Goal: Communication & Community: Answer question/provide support

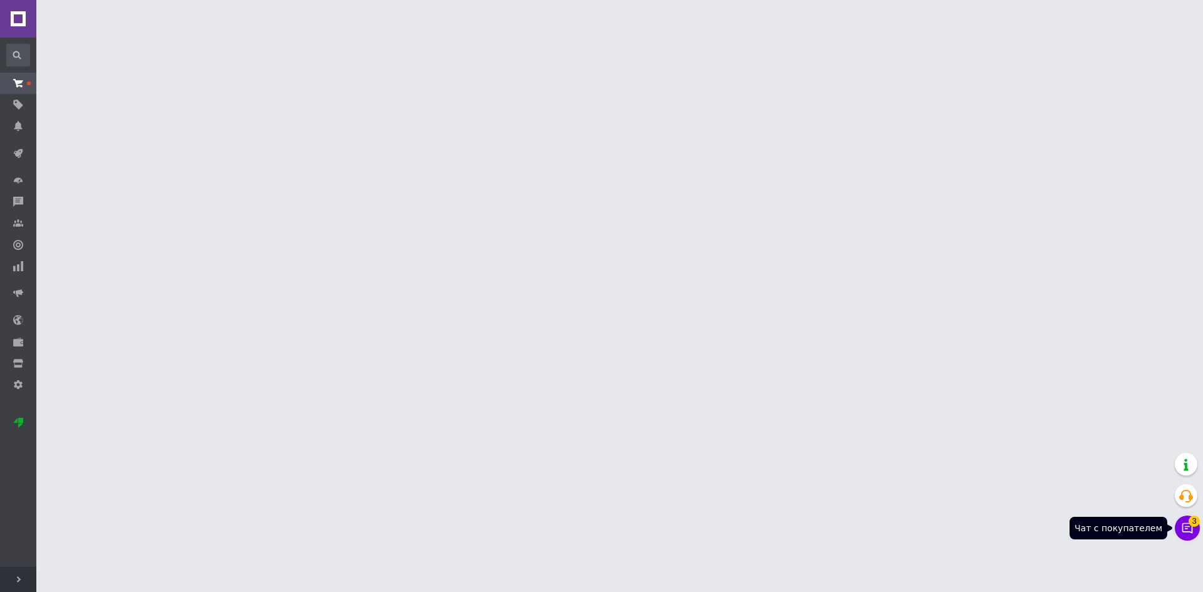
click at [1192, 528] on icon at bounding box center [1188, 528] width 13 height 13
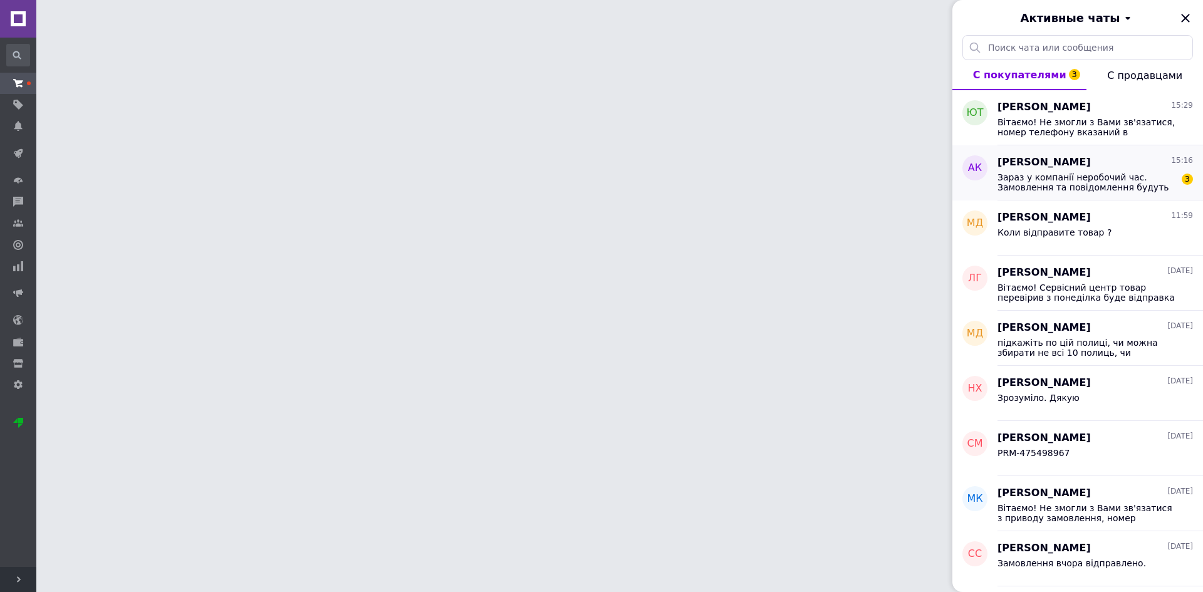
click at [1043, 183] on span "Зараз у компанії неробочий час. Замовлення та повідомлення будуть оброблені з 1…" at bounding box center [1087, 182] width 178 height 20
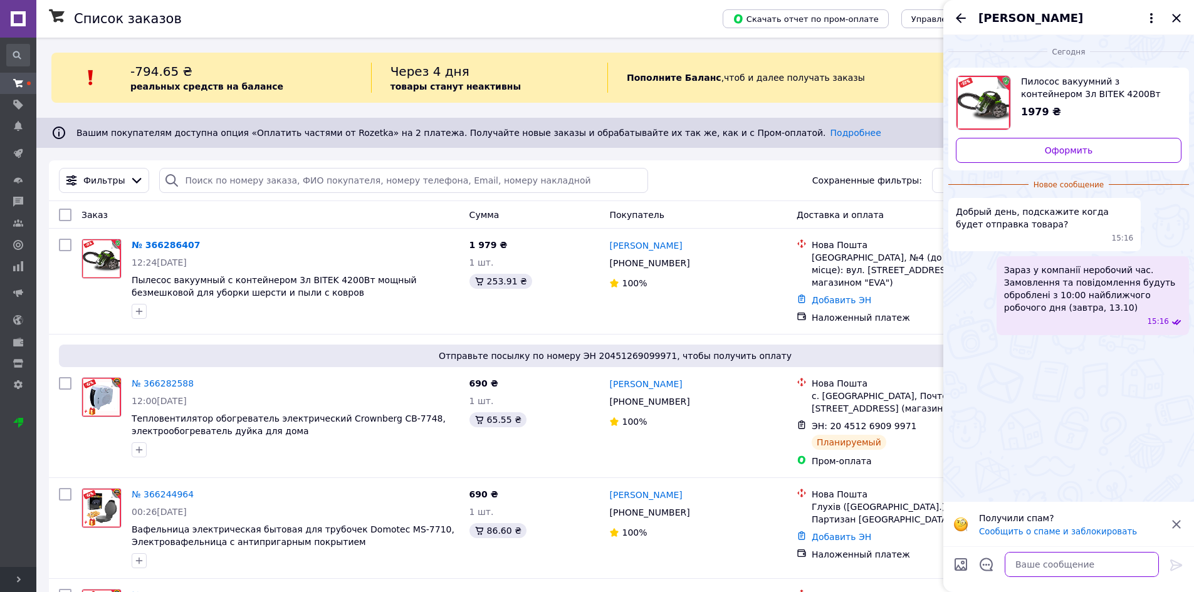
click at [1022, 570] on textarea at bounding box center [1082, 564] width 154 height 25
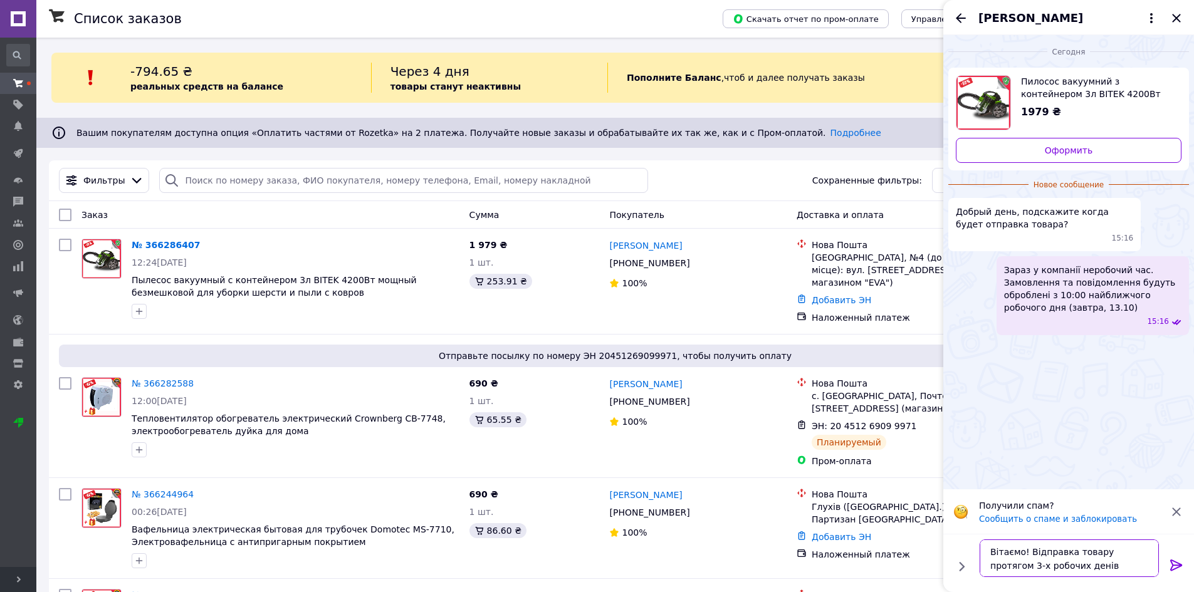
click at [1039, 564] on textarea "Вітаємо! Відправка товару протягом 3-х робочих денів" at bounding box center [1069, 559] width 179 height 38
click at [0, 0] on lt-span "днів" at bounding box center [0, 0] width 0 height 0
click at [1028, 545] on textarea "Вітаємо! Відправка товару протягом 3-х робочих днів субота-неділя вихідний." at bounding box center [1069, 559] width 179 height 38
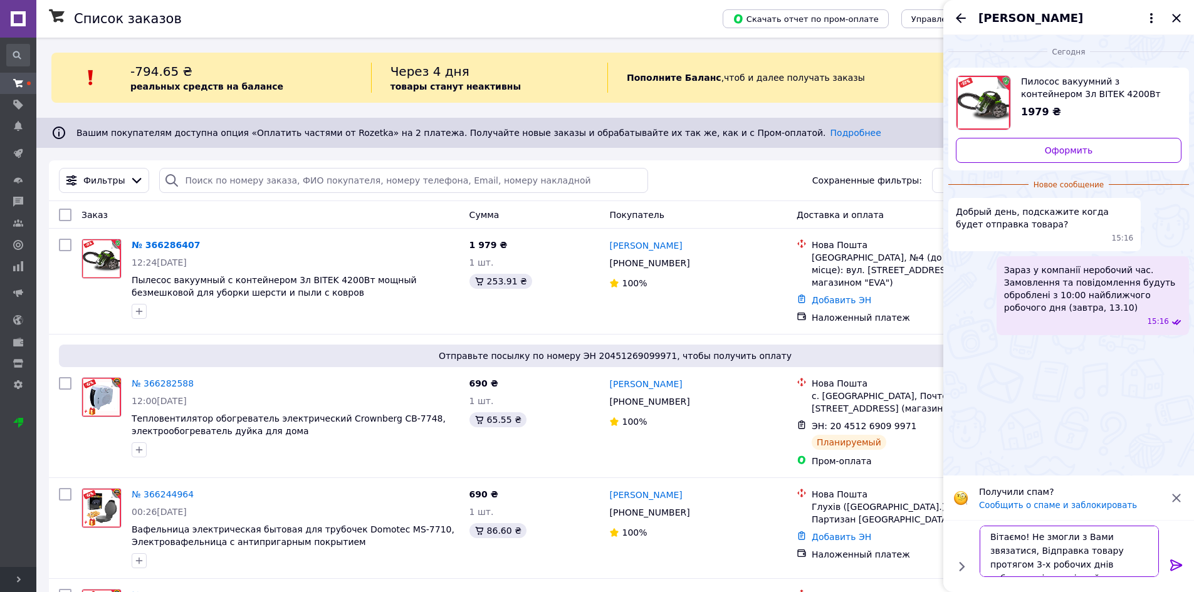
scroll to position [0, 0]
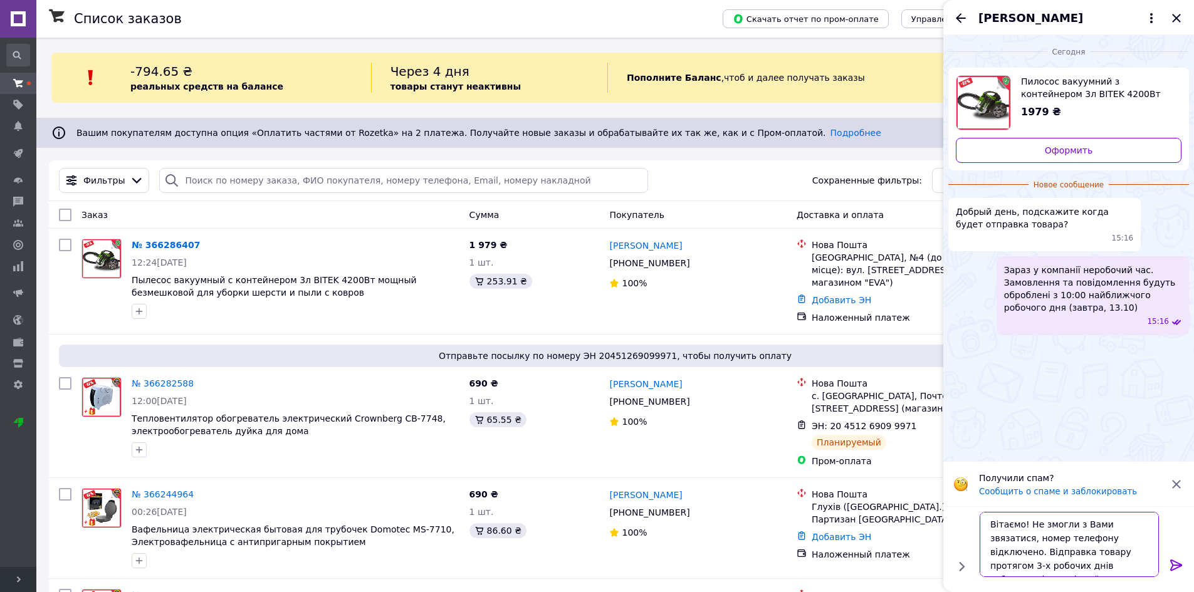
click at [1114, 525] on textarea "Вітаємо! Не змогли з Вами звязатися, номер телефону відключено. Відправка товар…" at bounding box center [1069, 544] width 179 height 65
click at [0, 0] on lt-strong "в'я" at bounding box center [0, 0] width 0 height 0
type textarea "Вітаємо! Не змогли з Вами зв'язатися, номер телефону відключено. Відправка това…"
click at [1183, 564] on icon at bounding box center [1176, 565] width 15 height 15
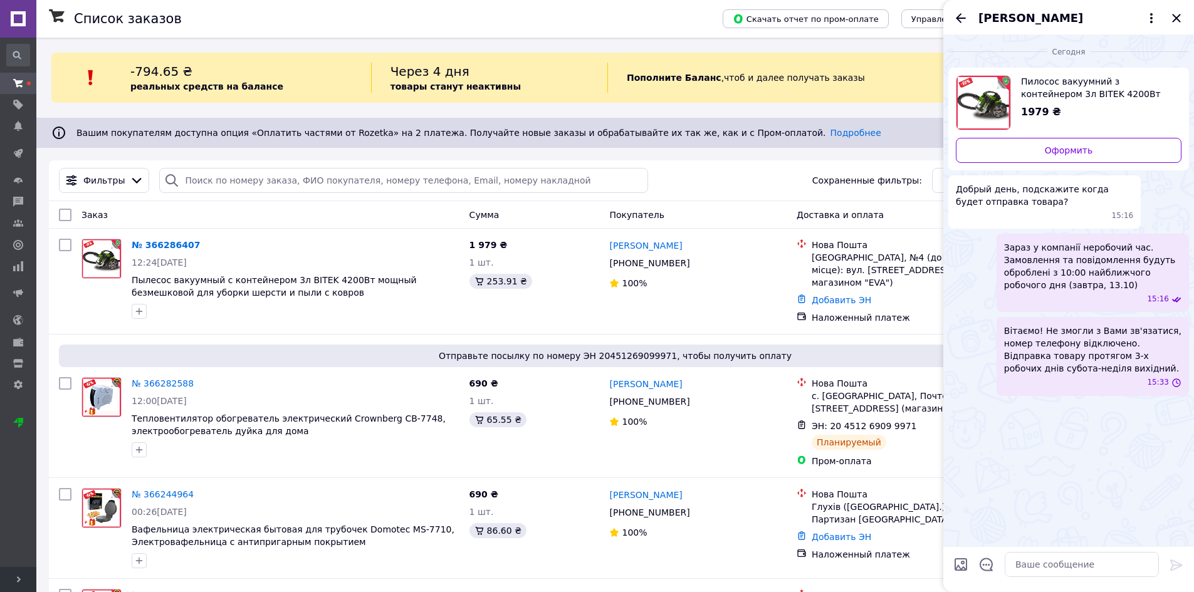
scroll to position [0, 0]
click at [1192, 16] on div "[PERSON_NAME]" at bounding box center [1068, 17] width 251 height 35
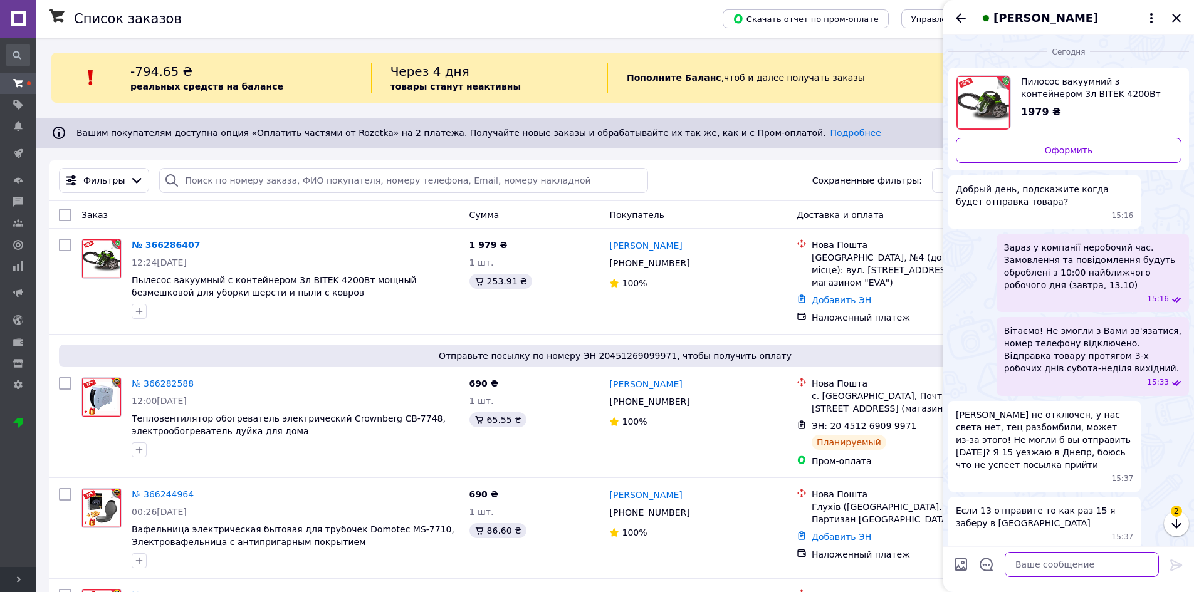
click at [1042, 566] on textarea at bounding box center [1082, 564] width 154 height 25
type textarea "Можемо оформити на Дніпро відразу."
click at [1178, 565] on icon at bounding box center [1176, 565] width 12 height 11
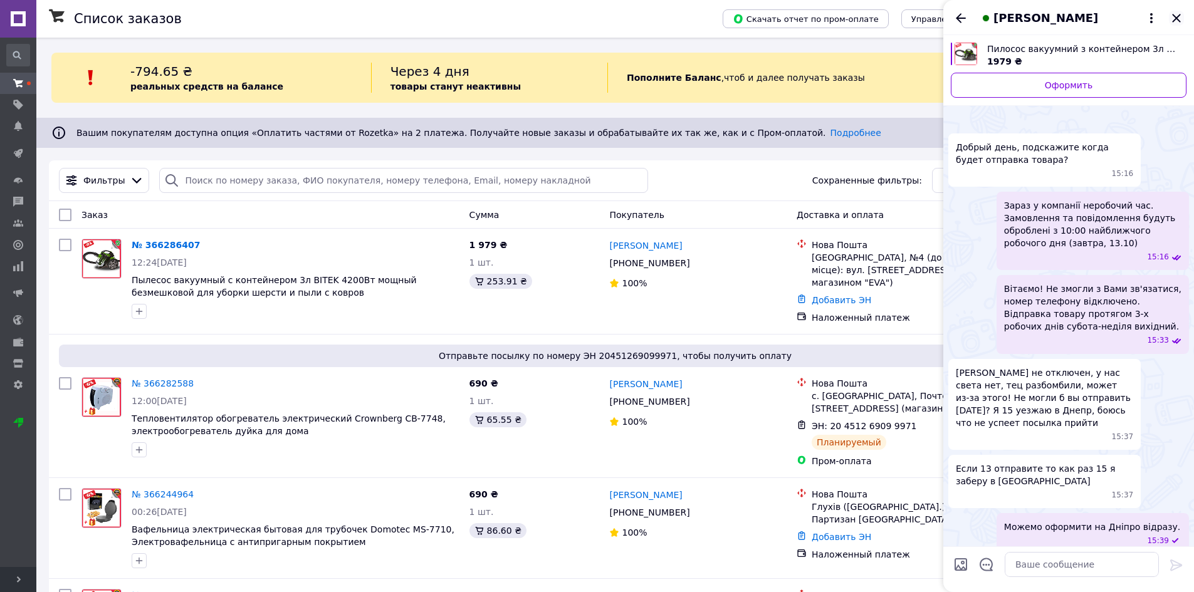
click at [1177, 16] on icon "Закрыть" at bounding box center [1176, 18] width 15 height 15
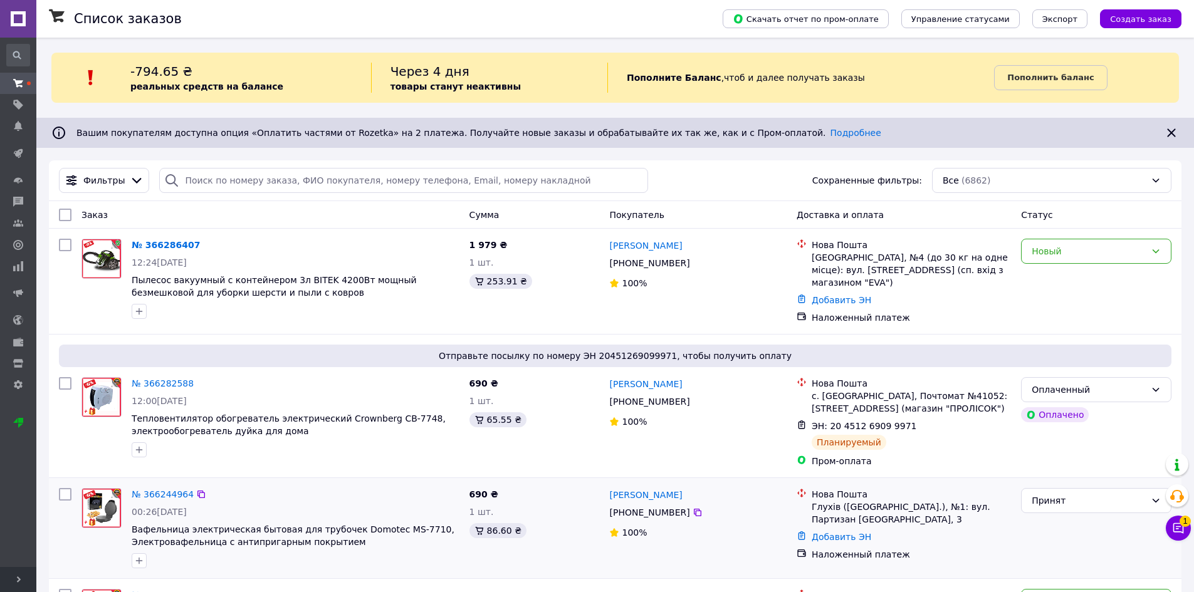
click at [1165, 527] on div "Принят" at bounding box center [1096, 528] width 160 height 90
click at [1174, 527] on icon at bounding box center [1178, 528] width 11 height 11
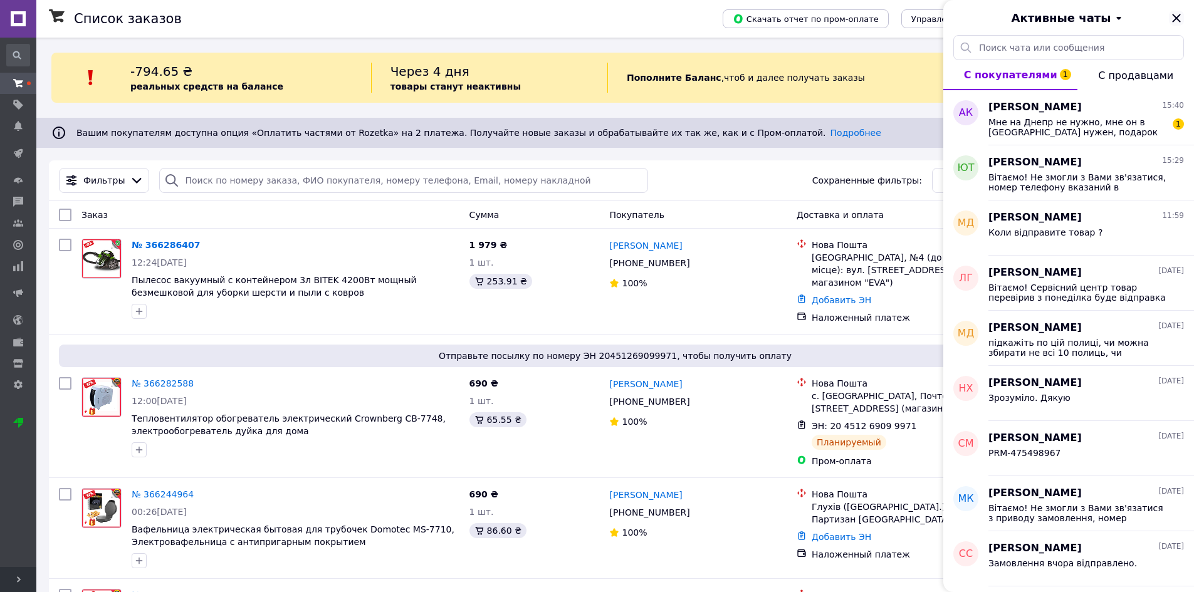
click at [1176, 17] on icon "Закрыть" at bounding box center [1176, 18] width 8 height 8
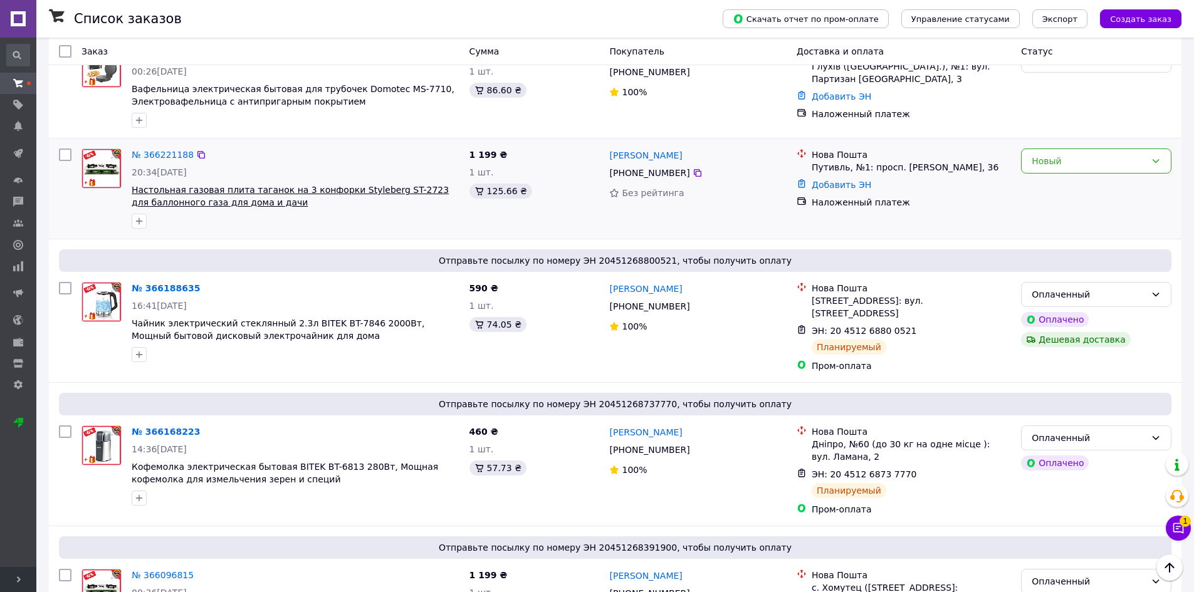
scroll to position [501, 0]
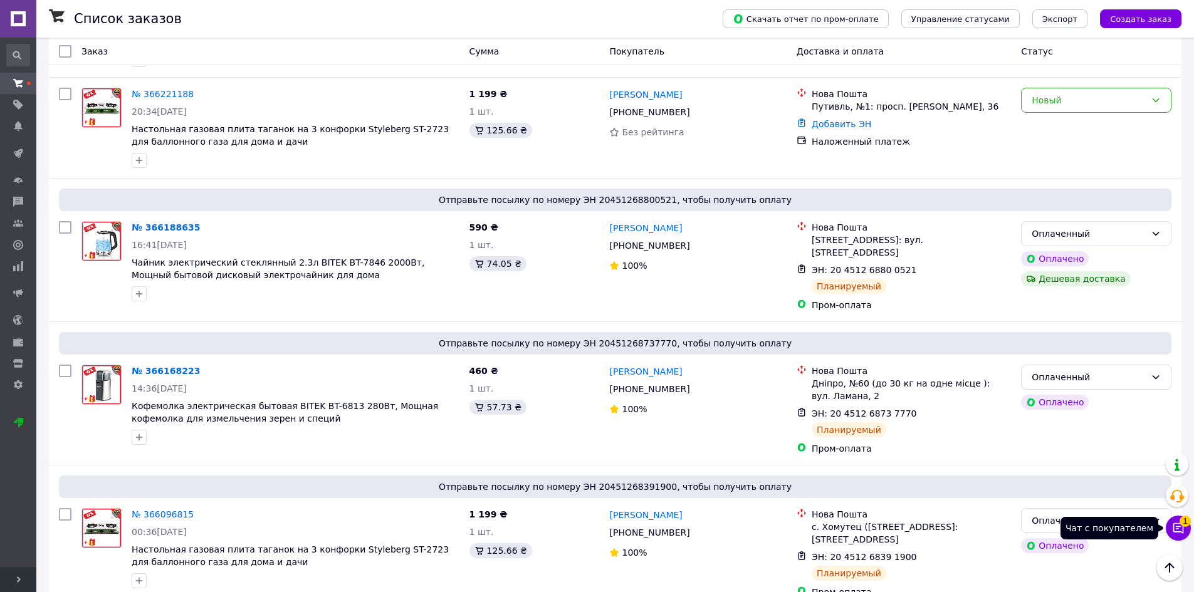
click at [1182, 526] on button "Чат с покупателем 1" at bounding box center [1178, 528] width 25 height 25
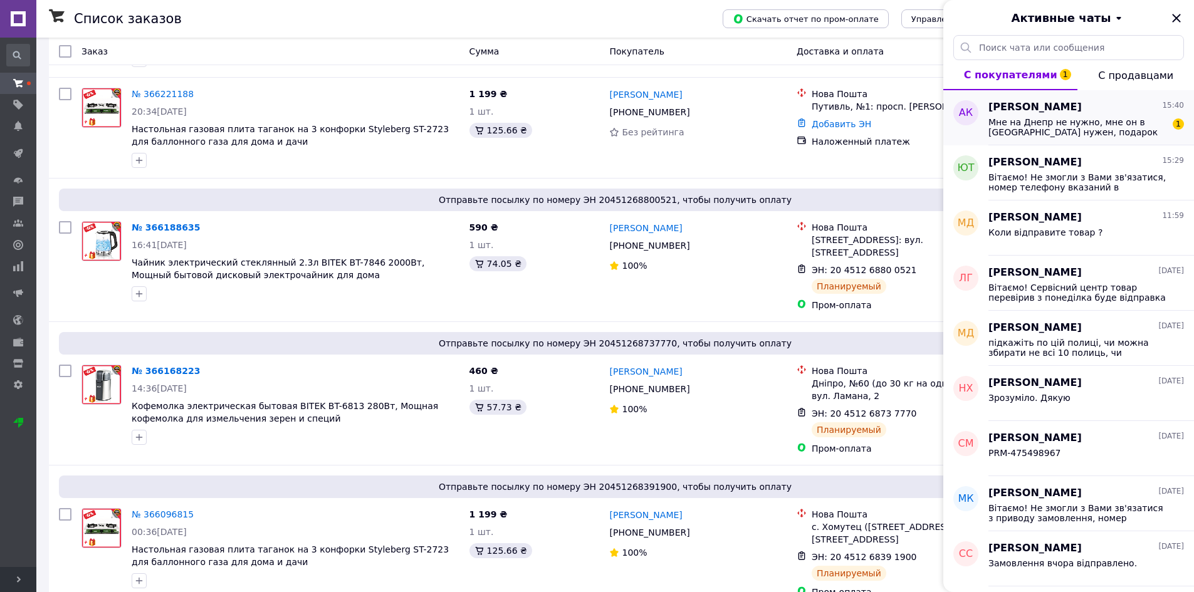
click at [1049, 115] on div "Мне на Днепр не нужно, мне он в [GEOGRAPHIC_DATA] нужен, подарок отцу! 1" at bounding box center [1086, 126] width 196 height 23
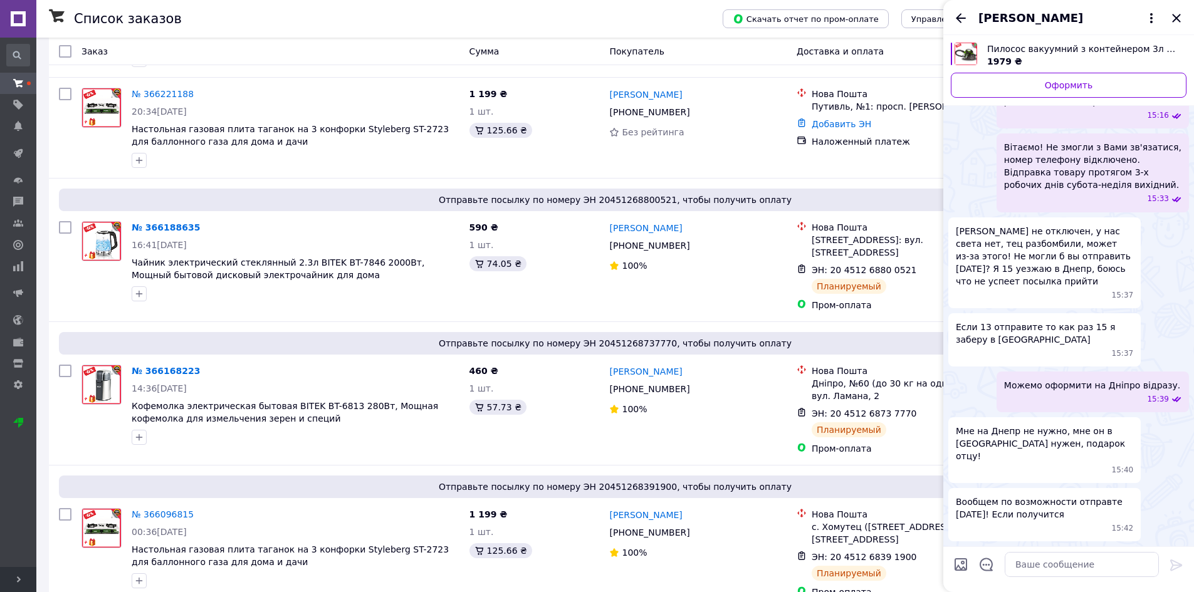
scroll to position [127, 0]
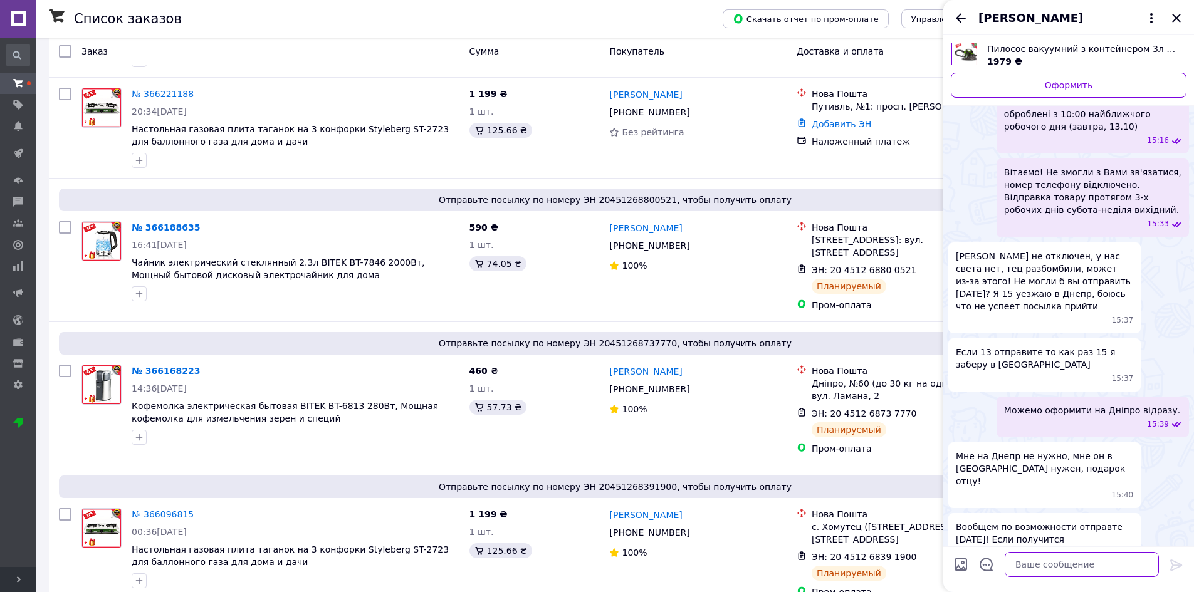
click at [1020, 558] on textarea at bounding box center [1082, 564] width 154 height 25
drag, startPoint x: 1048, startPoint y: 573, endPoint x: 1059, endPoint y: 576, distance: 11.7
click at [1048, 574] on textarea at bounding box center [1082, 564] width 154 height 25
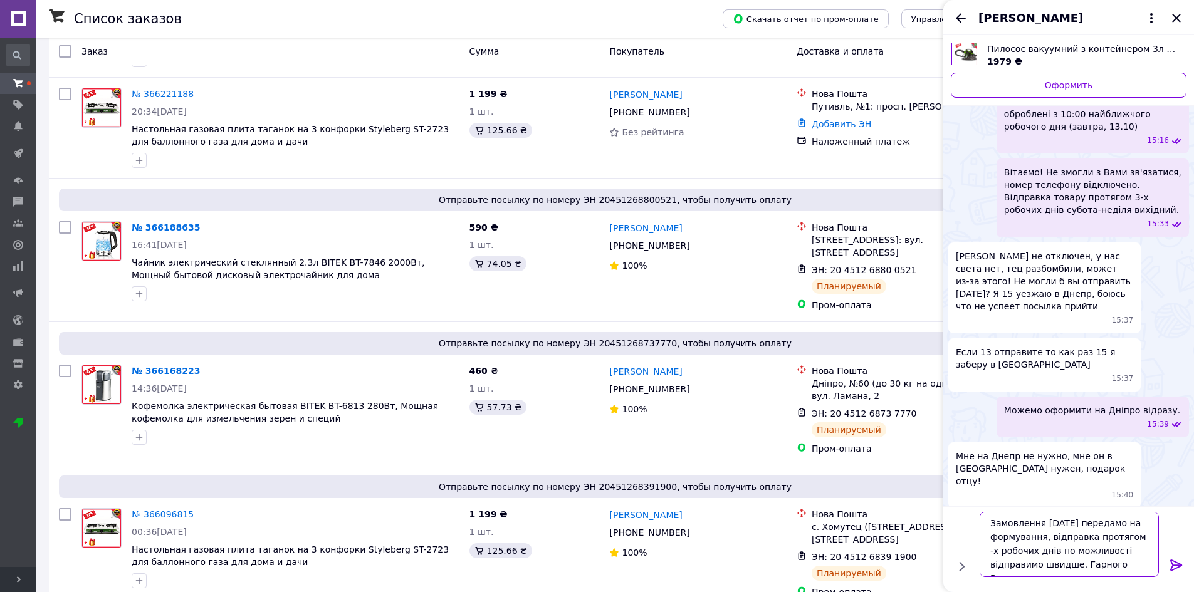
drag, startPoint x: 1126, startPoint y: 540, endPoint x: 1135, endPoint y: 554, distance: 16.6
click at [1128, 540] on textarea "Замовлення [DATE] передамо на формування, відправка протягом -х робочих днів по…" at bounding box center [1069, 544] width 179 height 65
click at [1134, 543] on textarea "Замовлення [DATE] передамо на формування, відправка протягом -х робочих днів по…" at bounding box center [1069, 544] width 179 height 65
click at [1128, 540] on textarea "Замовлення [DATE] передамо на формування, відправка протягом -х робочих днів по…" at bounding box center [1069, 544] width 179 height 65
type textarea "Замовлення [DATE] передамо на формування, відправка протягом 3-х робочих днів п…"
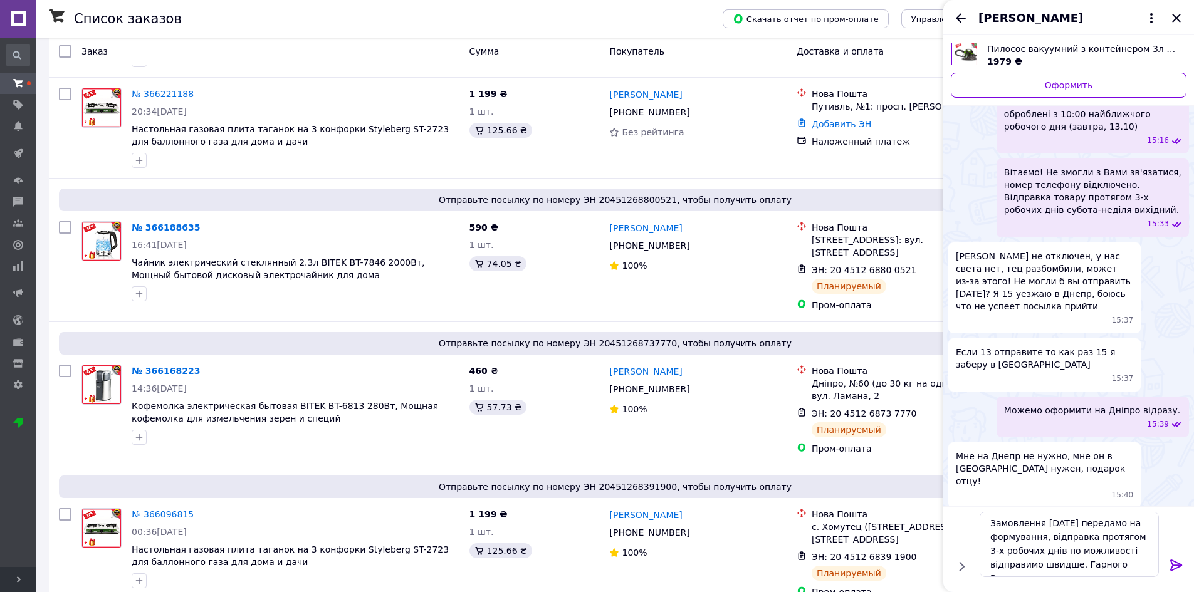
click at [1172, 565] on icon at bounding box center [1176, 565] width 15 height 15
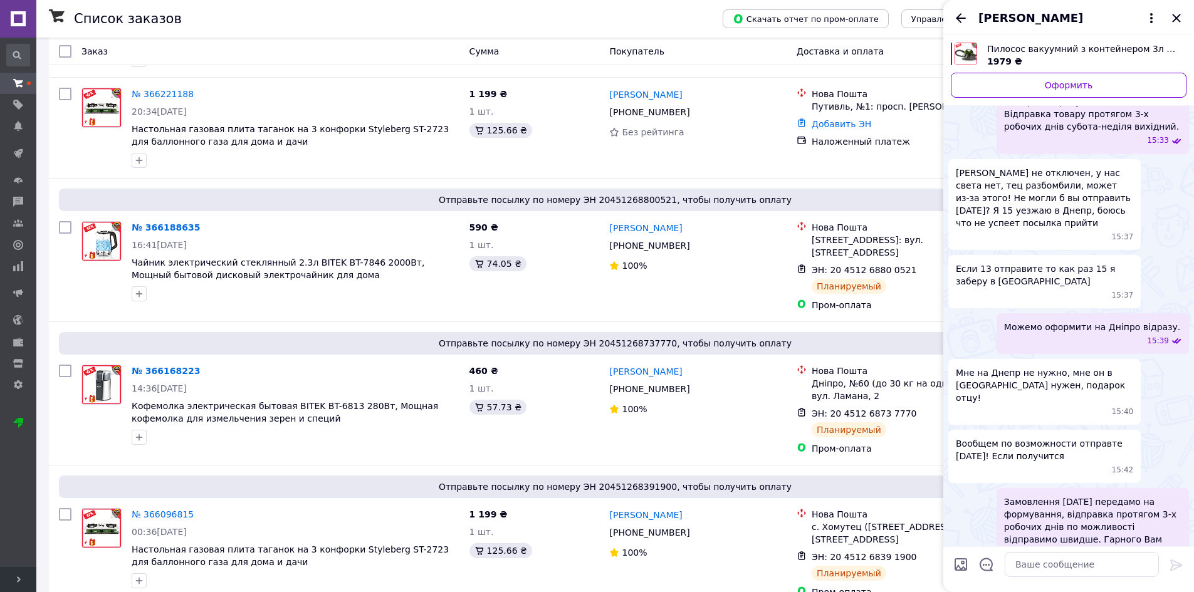
drag, startPoint x: 1175, startPoint y: 12, endPoint x: 1181, endPoint y: 29, distance: 18.4
click at [1177, 12] on icon "Закрыть" at bounding box center [1176, 18] width 15 height 15
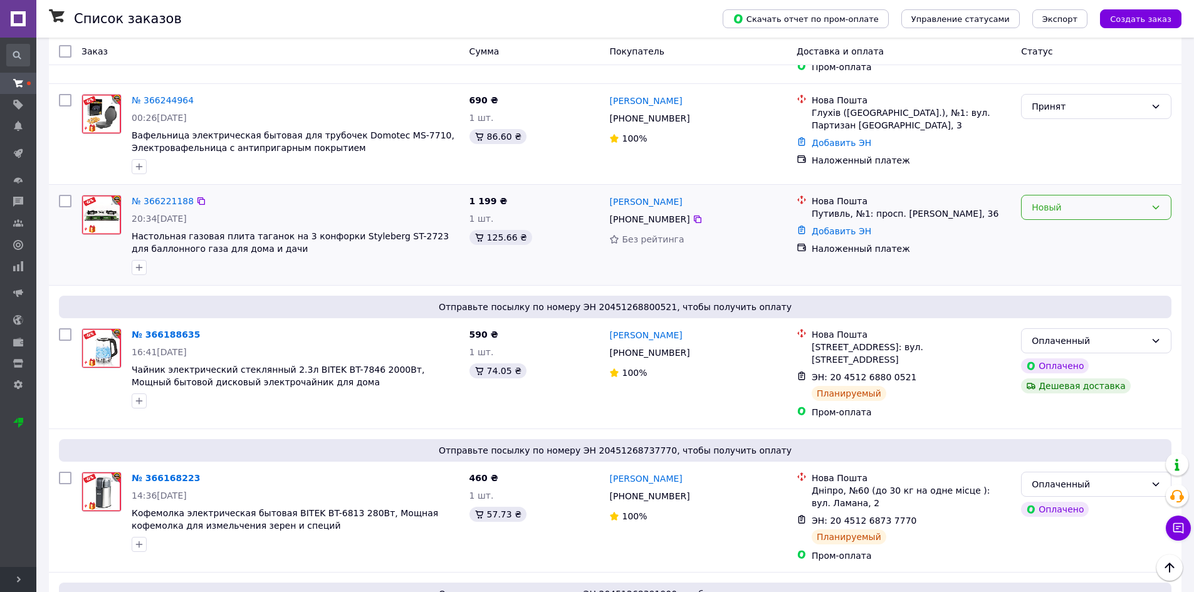
scroll to position [376, 0]
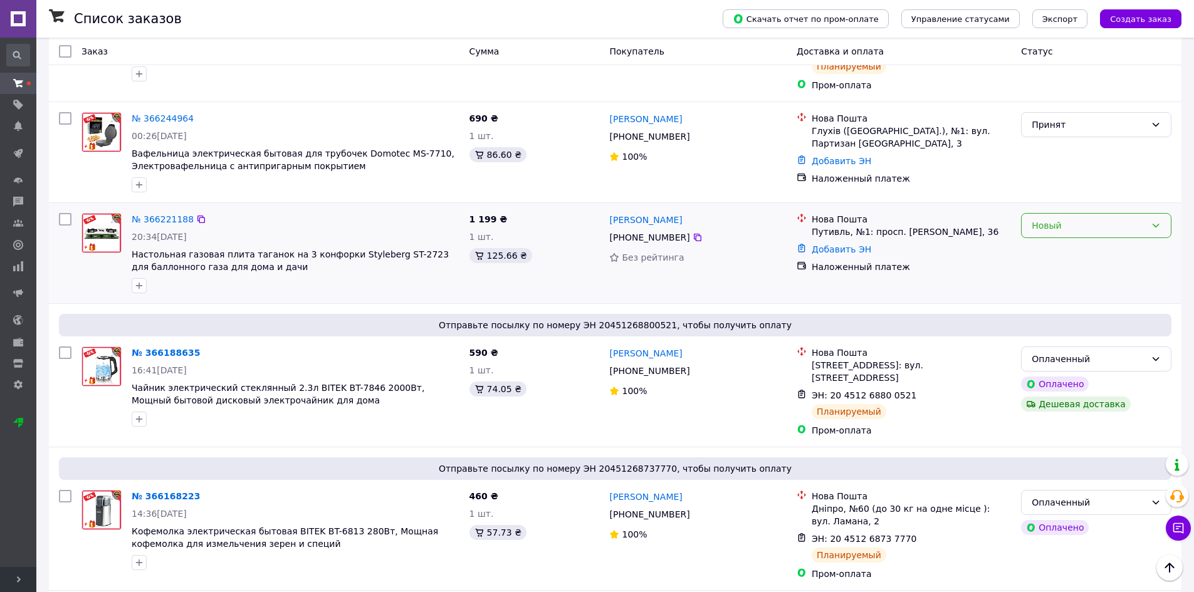
click at [1083, 219] on div "Новый" at bounding box center [1089, 226] width 114 height 14
click at [995, 189] on div "Нова Пошта Глухів ([STREET_ADDRESS]: вул. Партизан Глухівщини, 3 Добавить ЭН На…" at bounding box center [904, 152] width 224 height 90
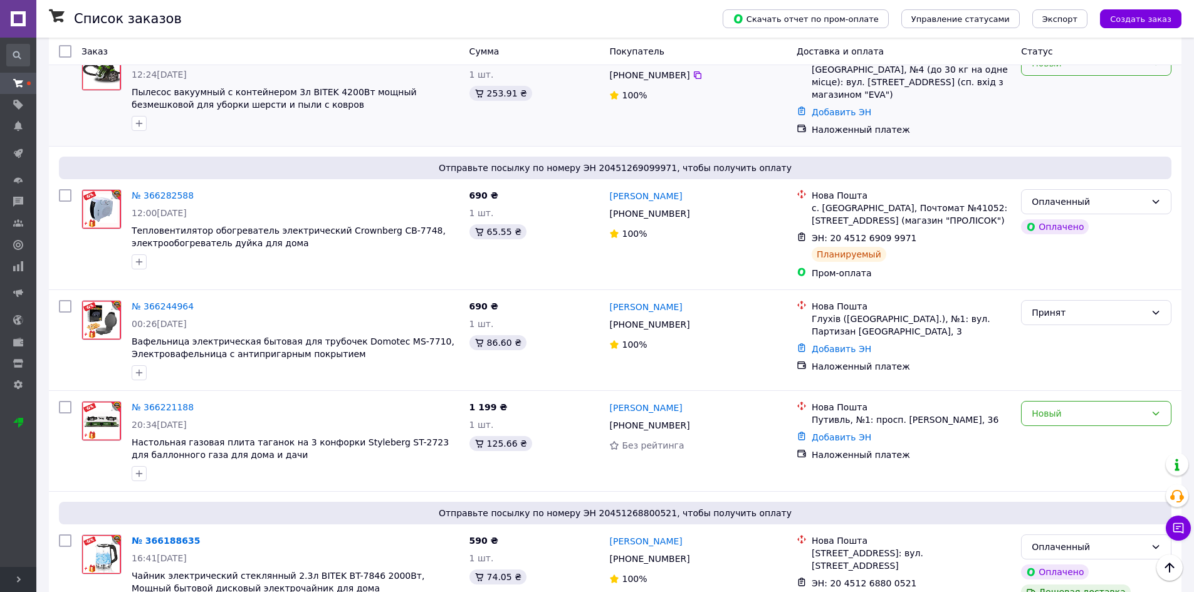
scroll to position [63, 0]
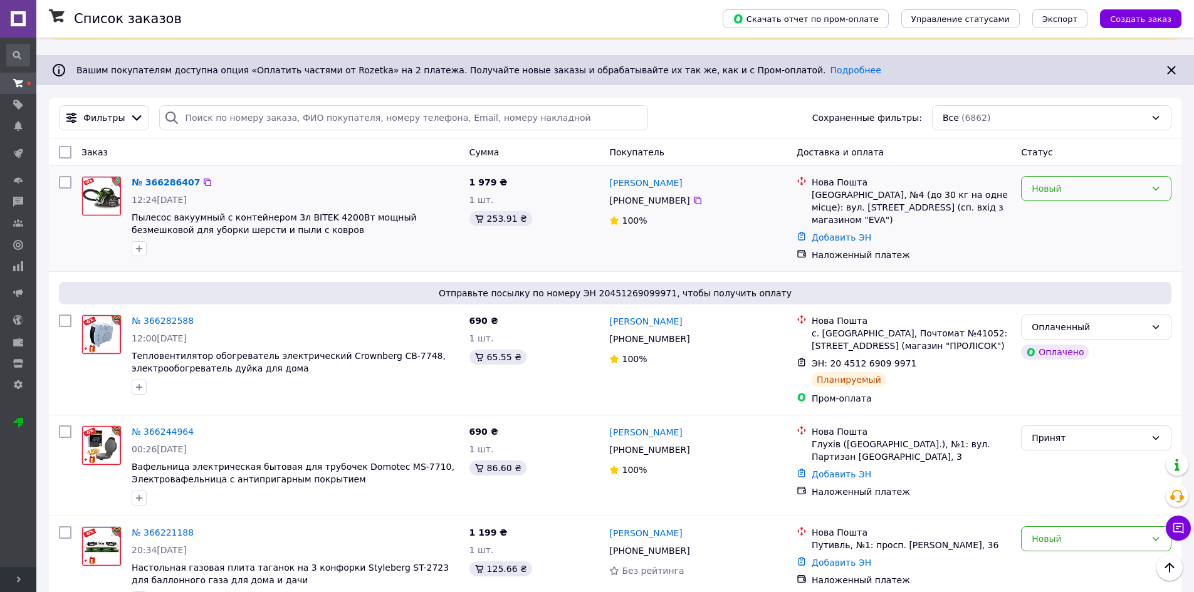
click at [1055, 182] on div "Новый" at bounding box center [1096, 188] width 150 height 25
click at [1051, 213] on li "Принят" at bounding box center [1096, 216] width 149 height 23
